Goal: Task Accomplishment & Management: Complete application form

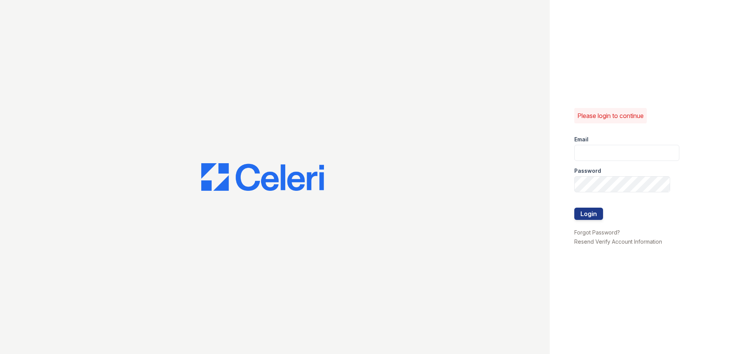
type input "renewspringfield@trinity-pm.com"
click at [522, 193] on div "Please login to continue Email renewspringfield@trinity-pm.com Password Login F…" at bounding box center [366, 177] width 733 height 354
click at [574, 208] on button "Login" at bounding box center [588, 214] width 29 height 12
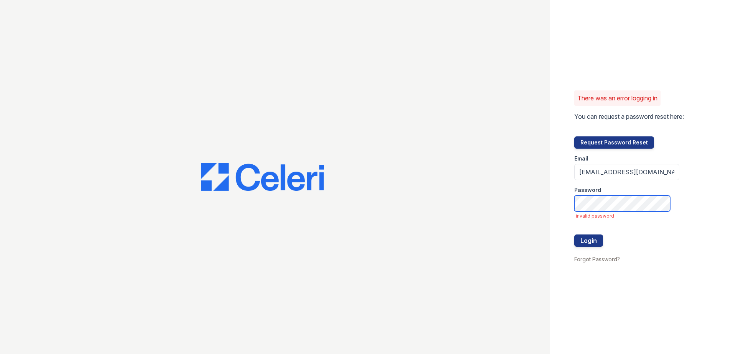
click at [404, 204] on div "There was an error logging in You can request a password reset here: Request Pa…" at bounding box center [366, 177] width 733 height 354
click at [574, 235] on button "Login" at bounding box center [588, 241] width 29 height 12
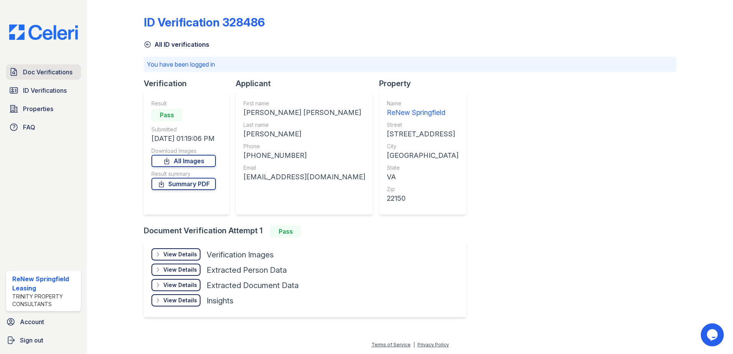
click at [51, 75] on span "Doc Verifications" at bounding box center [47, 71] width 49 height 9
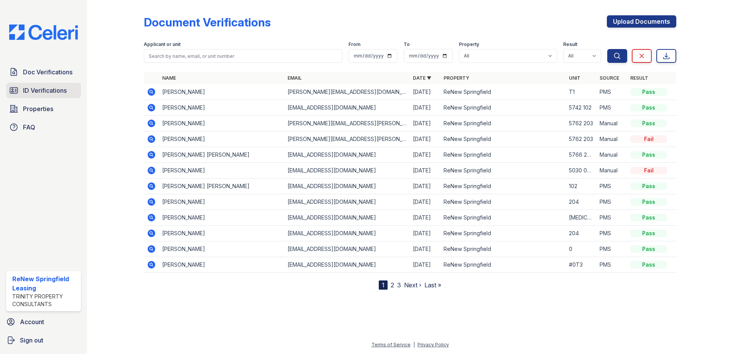
click at [49, 88] on span "ID Verifications" at bounding box center [45, 90] width 44 height 9
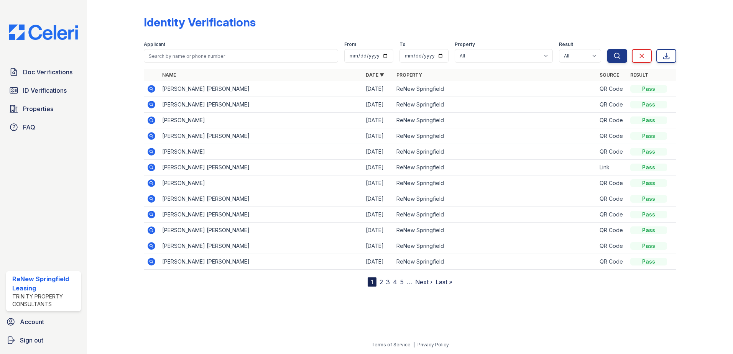
click at [151, 168] on icon at bounding box center [151, 167] width 2 height 2
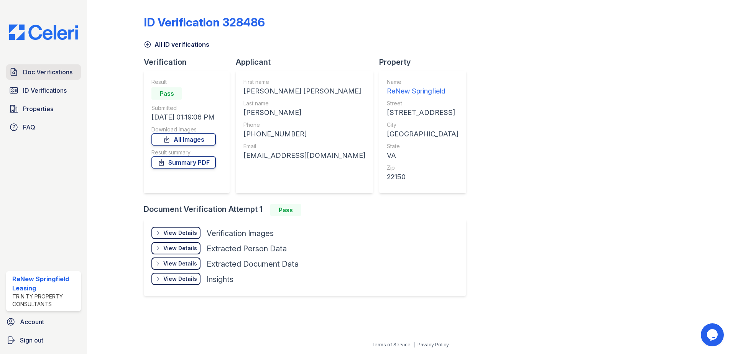
click at [43, 73] on span "Doc Verifications" at bounding box center [47, 71] width 49 height 9
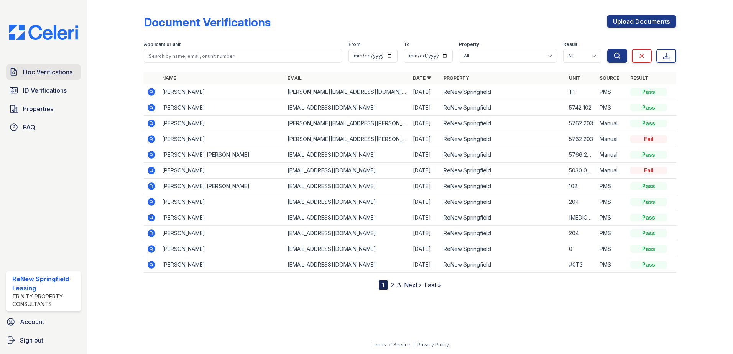
click at [34, 75] on span "Doc Verifications" at bounding box center [47, 71] width 49 height 9
click at [643, 19] on link "Upload Documents" at bounding box center [641, 21] width 69 height 12
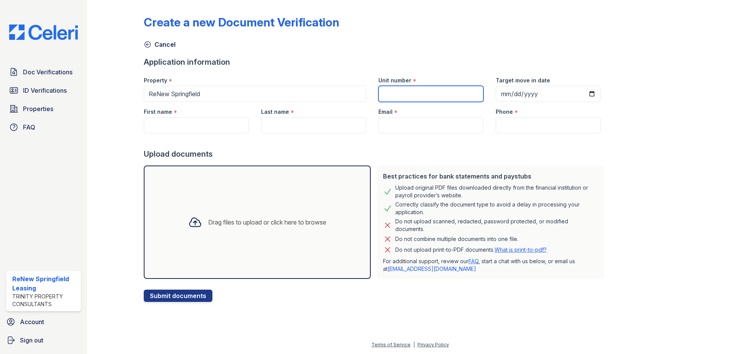
click at [404, 93] on input "Unit number" at bounding box center [430, 94] width 105 height 16
type input "5758 104"
click at [582, 95] on input "Target move in date" at bounding box center [548, 94] width 105 height 16
type input "2025-10-01"
click at [209, 130] on input "First name" at bounding box center [196, 125] width 105 height 16
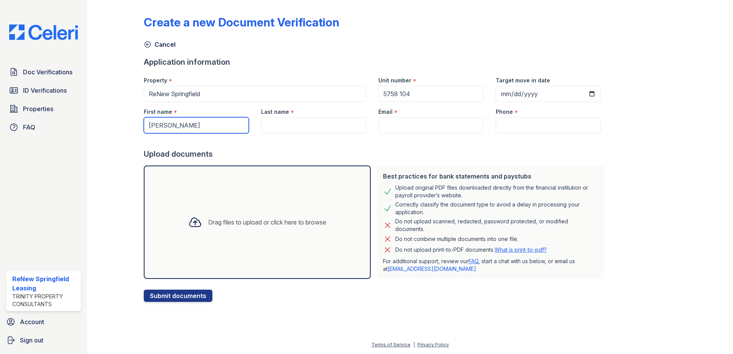
type input "Jose"
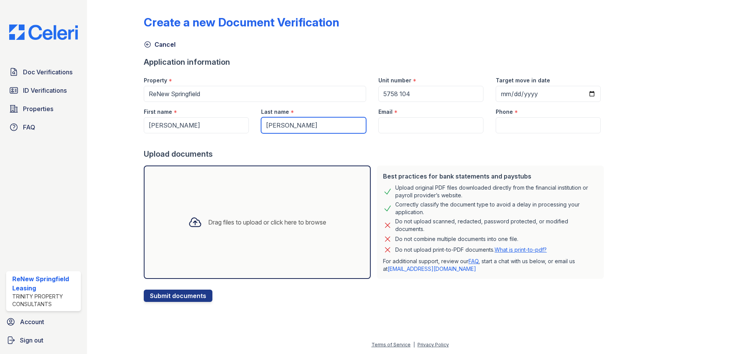
type input "Rivera Rivera"
click at [390, 125] on input "Email" at bounding box center [430, 125] width 105 height 16
paste input "[EMAIL_ADDRESS][DOMAIN_NAME]"
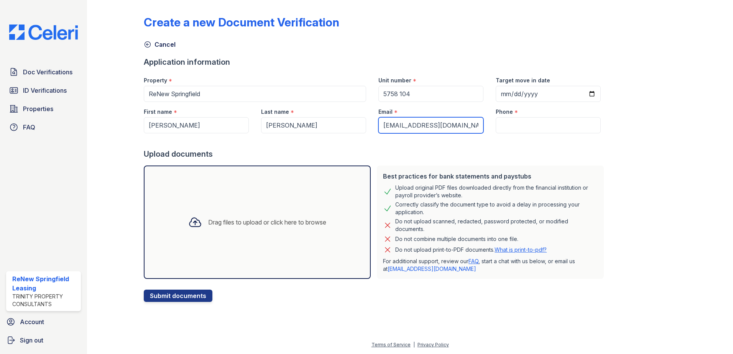
type input "[EMAIL_ADDRESS][DOMAIN_NAME]"
click at [553, 124] on input "Phone" at bounding box center [548, 125] width 105 height 16
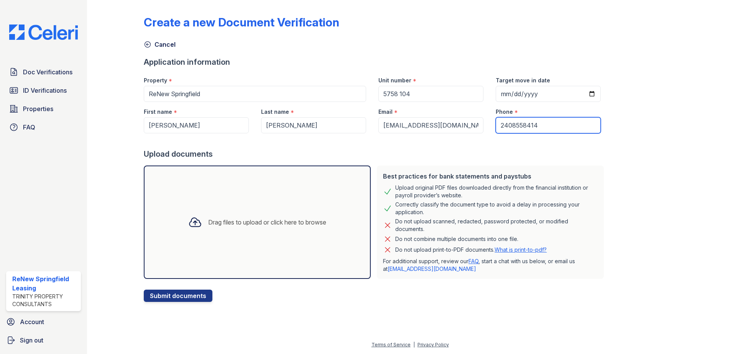
type input "2408558414"
click at [630, 168] on div "Create a new Document Verification Cancel Application information Property * Re…" at bounding box center [410, 152] width 533 height 299
click at [183, 299] on button "Submit documents" at bounding box center [178, 296] width 69 height 12
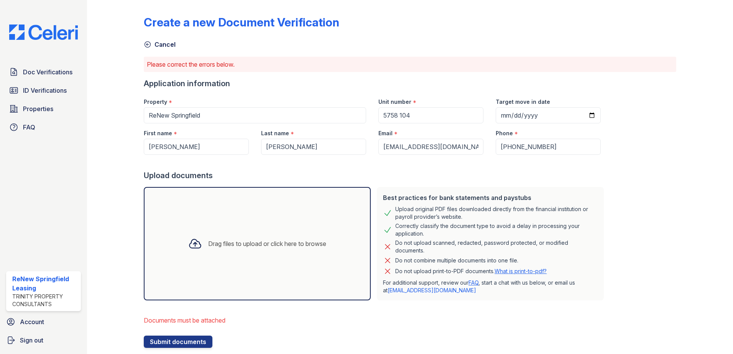
scroll to position [20, 0]
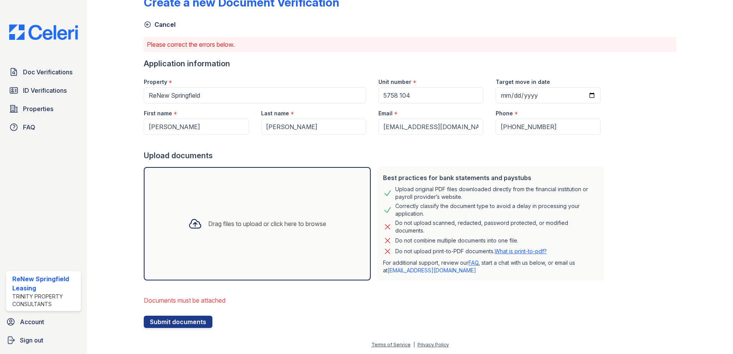
click at [191, 203] on div "Drag files to upload or click here to browse" at bounding box center [257, 224] width 227 height 114
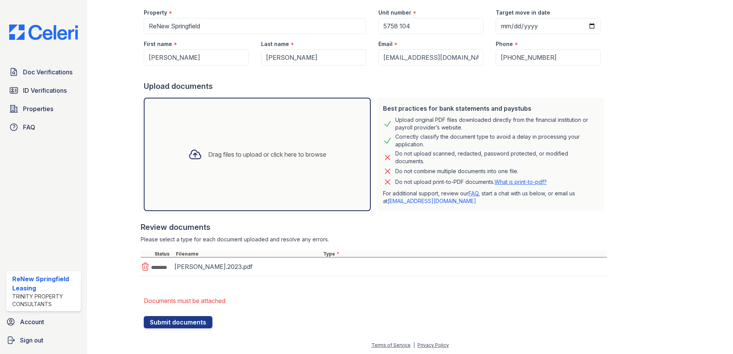
scroll to position [90, 0]
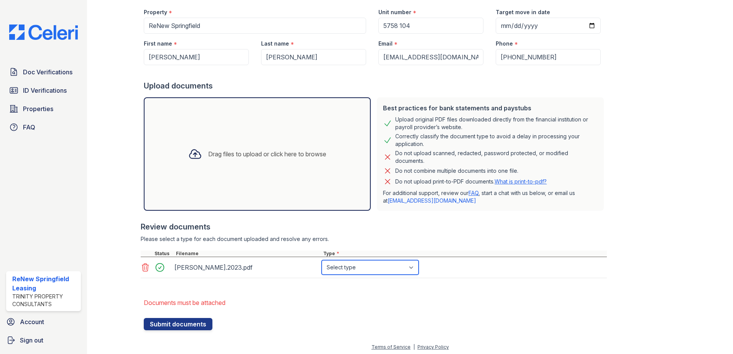
click at [343, 268] on select "Select type Paystub Bank Statement Offer Letter Tax Documents Benefit Award Let…" at bounding box center [370, 267] width 97 height 15
select select "tax_documents"
click at [322, 260] on select "Select type Paystub Bank Statement Offer Letter Tax Documents Benefit Award Let…" at bounding box center [370, 267] width 97 height 15
click at [200, 145] on div "Drag files to upload or click here to browse" at bounding box center [257, 154] width 150 height 26
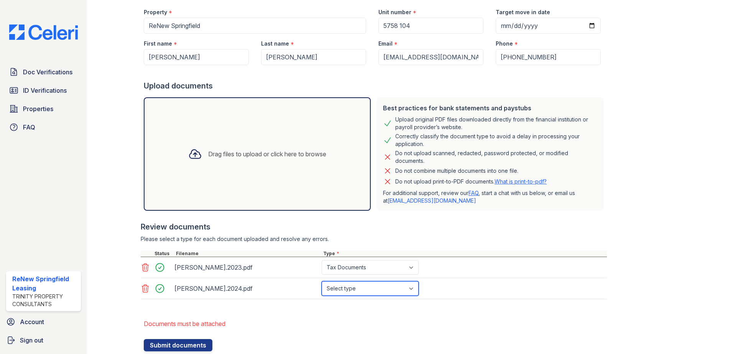
click at [368, 283] on select "Select type Paystub Bank Statement Offer Letter Tax Documents Benefit Award Let…" at bounding box center [370, 288] width 97 height 15
select select "tax_documents"
click at [322, 281] on select "Select type Paystub Bank Statement Offer Letter Tax Documents Benefit Award Let…" at bounding box center [370, 288] width 97 height 15
click at [339, 322] on li "Documents must be attached" at bounding box center [375, 323] width 463 height 15
click at [193, 346] on button "Submit documents" at bounding box center [178, 345] width 69 height 12
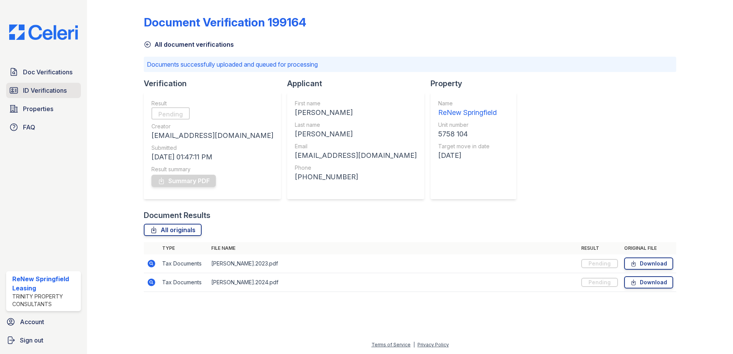
click at [55, 96] on link "ID Verifications" at bounding box center [43, 90] width 75 height 15
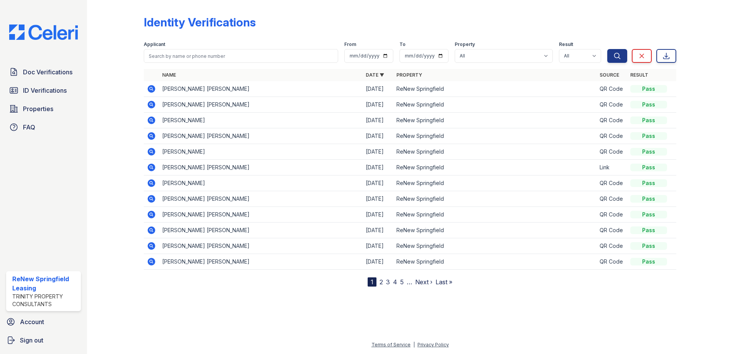
click at [148, 170] on icon at bounding box center [151, 167] width 9 height 9
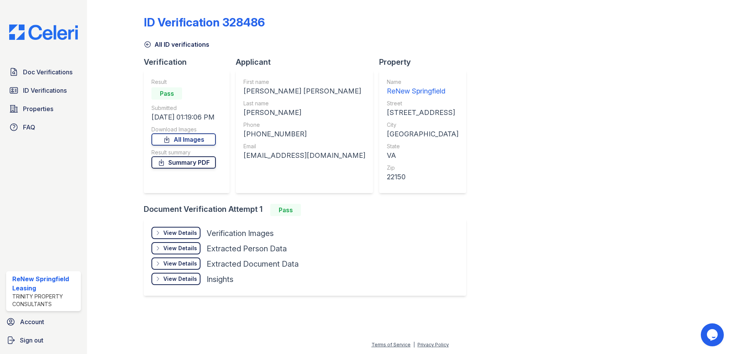
click at [201, 164] on link "Summary PDF" at bounding box center [183, 162] width 64 height 12
click at [518, 211] on div "ID Verification 328486 All ID verifications Verification Result Pass Submitted …" at bounding box center [410, 155] width 533 height 304
click at [29, 65] on link "Doc Verifications" at bounding box center [43, 71] width 75 height 15
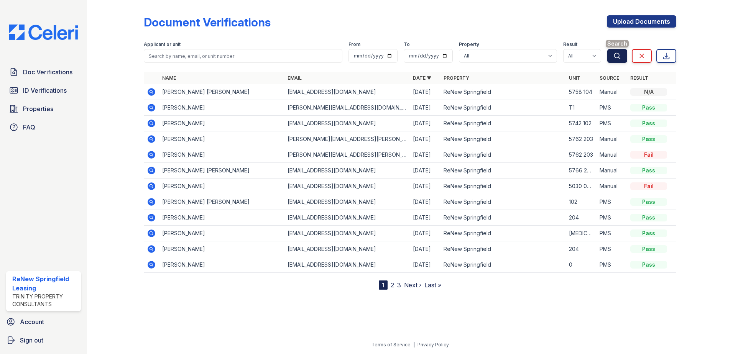
click at [626, 58] on button "Search" at bounding box center [617, 56] width 20 height 14
click at [200, 89] on td "[PERSON_NAME] [PERSON_NAME]" at bounding box center [221, 92] width 125 height 16
click at [150, 91] on icon at bounding box center [152, 92] width 8 height 8
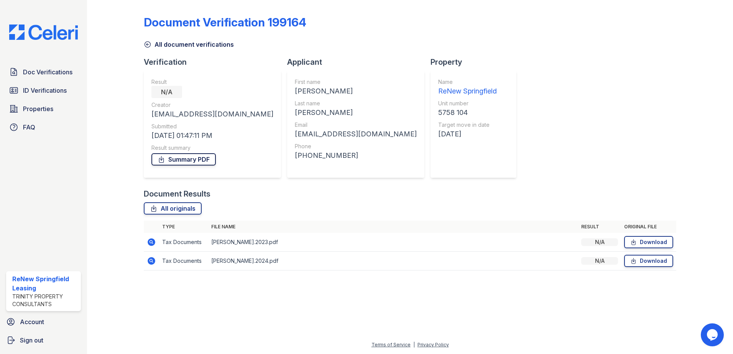
click at [176, 160] on link "Summary PDF" at bounding box center [183, 159] width 64 height 12
click at [45, 72] on span "Doc Verifications" at bounding box center [47, 71] width 49 height 9
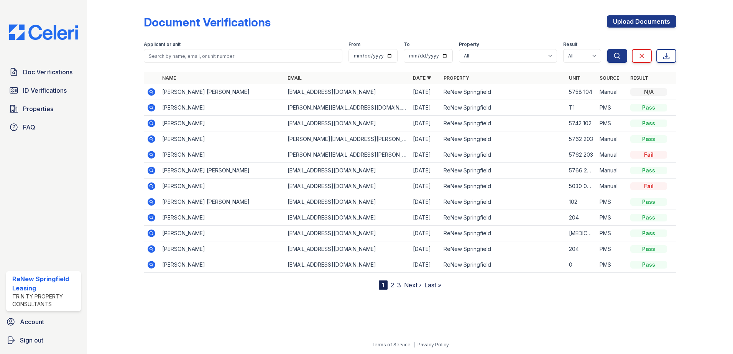
click at [391, 287] on link "2" at bounding box center [392, 285] width 3 height 8
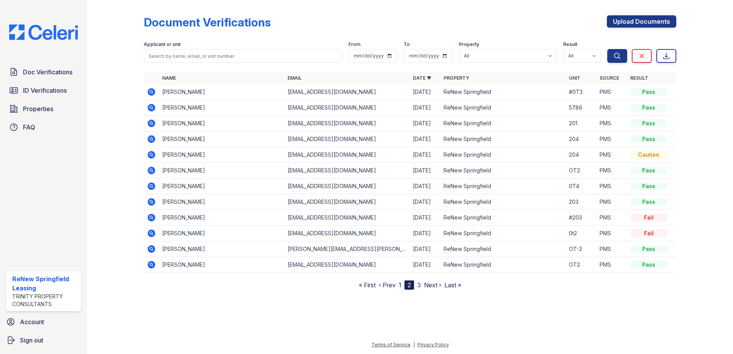
click at [416, 285] on nav "« First ‹ Prev 1 2 3 Next › Last »" at bounding box center [410, 285] width 102 height 9
click at [417, 286] on nav "« First ‹ Prev 1 2 3 Next › Last »" at bounding box center [410, 285] width 102 height 9
click at [421, 290] on div "Document Verifications Upload Documents Filter Applicant or unit From To Proper…" at bounding box center [410, 151] width 622 height 302
click at [420, 286] on link "3" at bounding box center [419, 285] width 4 height 8
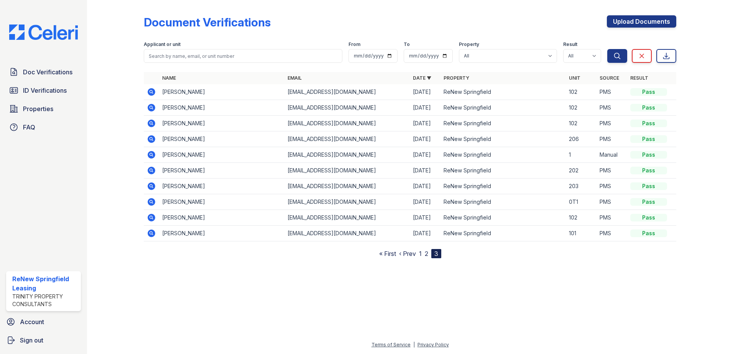
click at [420, 254] on link "1" at bounding box center [420, 254] width 3 height 8
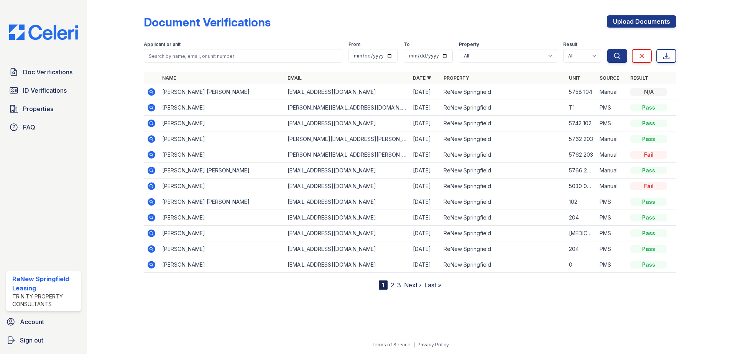
click at [651, 93] on div "N/A" at bounding box center [648, 92] width 37 height 8
click at [651, 88] on div "N/A" at bounding box center [648, 92] width 37 height 8
click at [58, 87] on span "ID Verifications" at bounding box center [45, 90] width 44 height 9
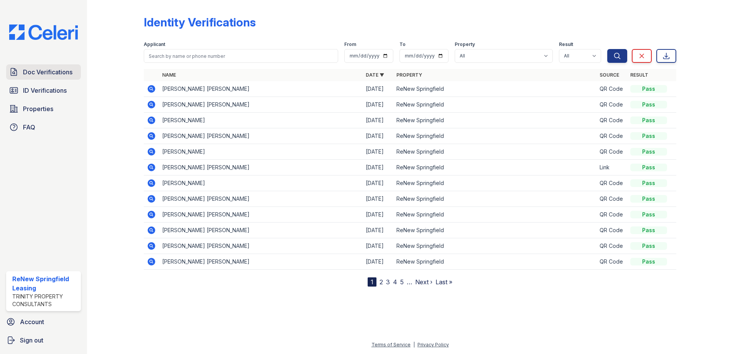
click at [35, 72] on span "Doc Verifications" at bounding box center [47, 71] width 49 height 9
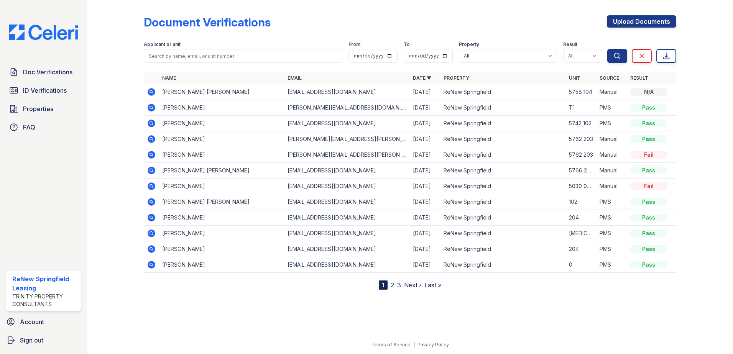
drag, startPoint x: 331, startPoint y: 97, endPoint x: 328, endPoint y: 94, distance: 4.1
click at [328, 94] on td "[EMAIL_ADDRESS][DOMAIN_NAME]" at bounding box center [347, 92] width 125 height 16
click at [154, 91] on icon at bounding box center [152, 92] width 8 height 8
